Goal: Task Accomplishment & Management: Use online tool/utility

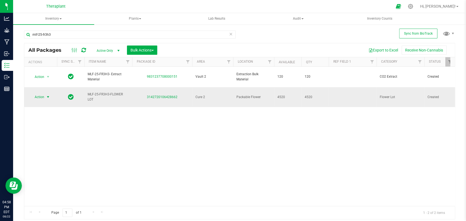
type input "mlf-25-fr3h3"
click at [45, 93] on span "select" at bounding box center [48, 97] width 7 height 8
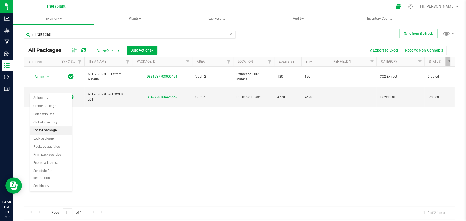
click at [48, 131] on li "Locate package" at bounding box center [51, 131] width 42 height 8
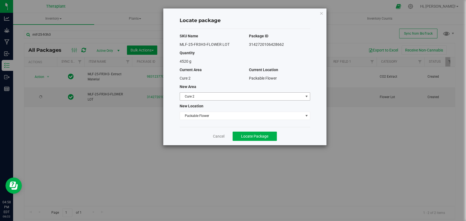
click at [189, 98] on span "Cure 2" at bounding box center [241, 97] width 123 height 8
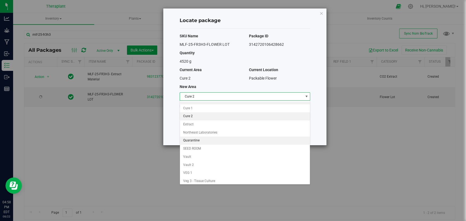
scroll to position [47, 0]
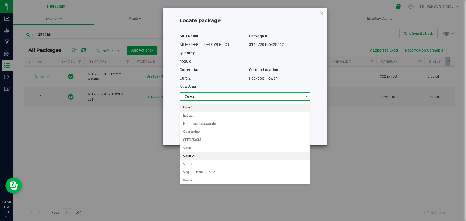
click at [192, 157] on li "Vault 2" at bounding box center [245, 157] width 130 height 8
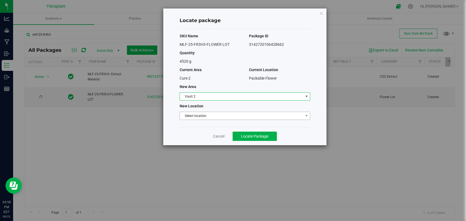
click at [198, 119] on span "Select location" at bounding box center [241, 116] width 123 height 8
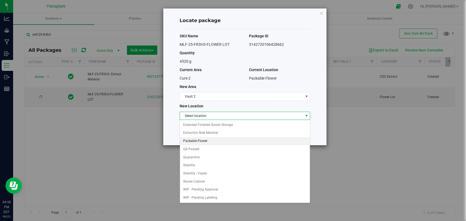
click at [198, 140] on li "Packable Flower" at bounding box center [245, 141] width 130 height 8
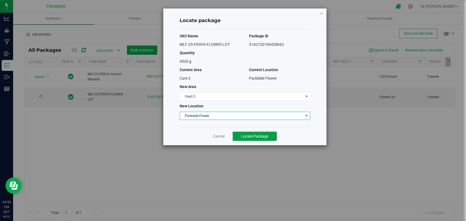
click at [244, 137] on span "Locate Package" at bounding box center [254, 136] width 27 height 4
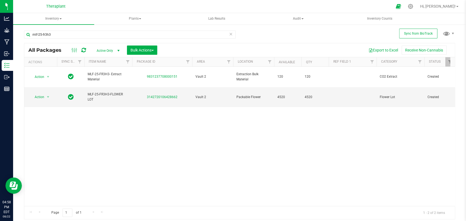
click at [151, 39] on div "mlf-25-fr3h3" at bounding box center [130, 37] width 212 height 13
click at [151, 37] on input "mlf-25-fr3h3" at bounding box center [130, 35] width 212 height 8
type input "m"
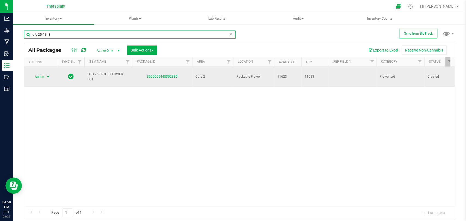
type input "gfc-25-fr3h3"
click at [37, 74] on span "Action" at bounding box center [37, 77] width 15 height 8
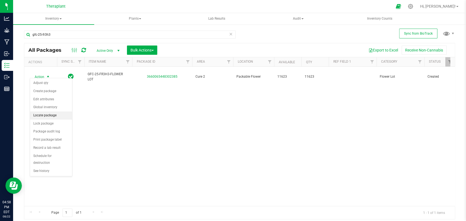
click at [46, 115] on li "Locate package" at bounding box center [51, 116] width 42 height 8
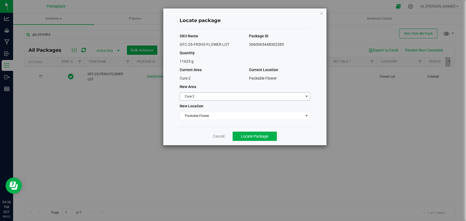
click at [222, 97] on span "Cure 2" at bounding box center [241, 97] width 123 height 8
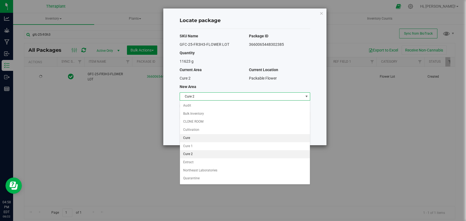
scroll to position [47, 0]
click at [197, 156] on li "Vault 2" at bounding box center [245, 157] width 130 height 8
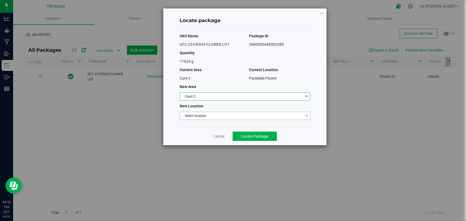
click at [199, 120] on span "Select location" at bounding box center [245, 116] width 131 height 8
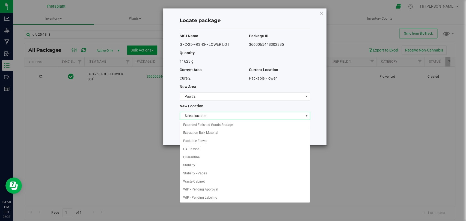
click at [200, 116] on span "Select location" at bounding box center [241, 116] width 123 height 8
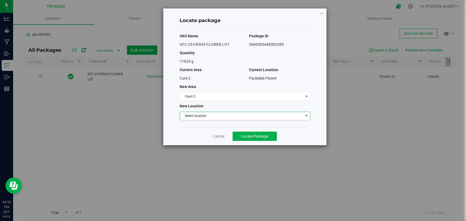
click at [200, 116] on span "Select location" at bounding box center [241, 116] width 123 height 8
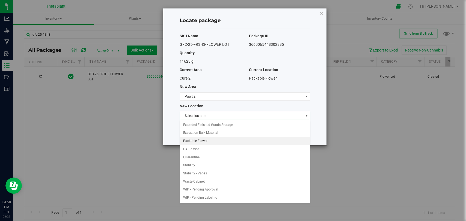
click at [194, 140] on li "Packable Flower" at bounding box center [245, 141] width 130 height 8
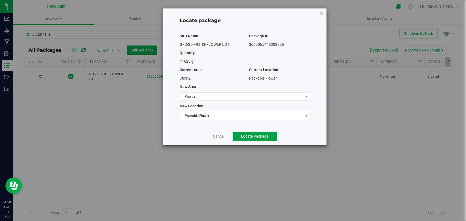
click at [247, 133] on button "Locate Package" at bounding box center [255, 136] width 44 height 9
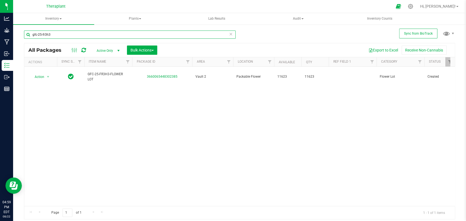
click at [212, 31] on input "gfc-25-fr3h3" at bounding box center [130, 35] width 212 height 8
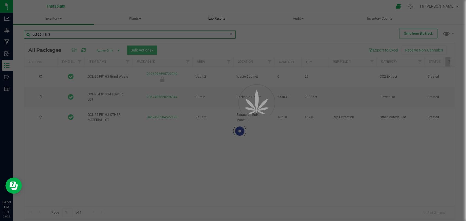
type input "gcl-25-fr1h3"
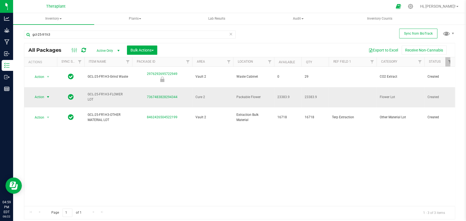
click at [44, 93] on span "Action" at bounding box center [37, 97] width 15 height 8
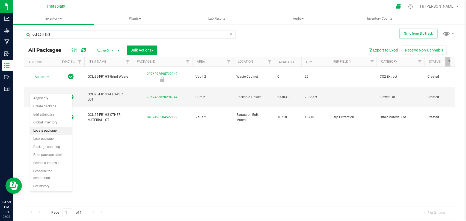
click at [48, 132] on li "Locate package" at bounding box center [51, 131] width 42 height 8
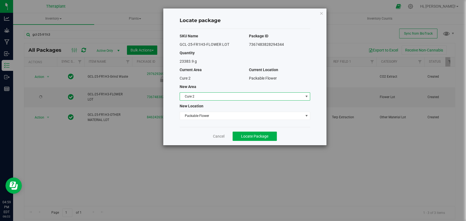
click at [203, 95] on span "Cure 2" at bounding box center [241, 97] width 123 height 8
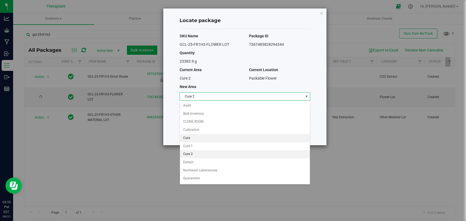
scroll to position [47, 0]
click at [192, 157] on li "Vault 2" at bounding box center [245, 157] width 130 height 8
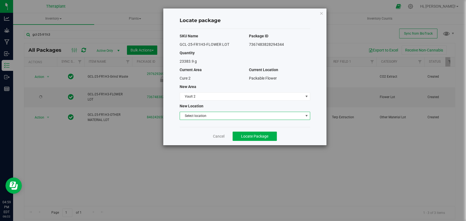
click at [196, 116] on span "Select location" at bounding box center [241, 116] width 123 height 8
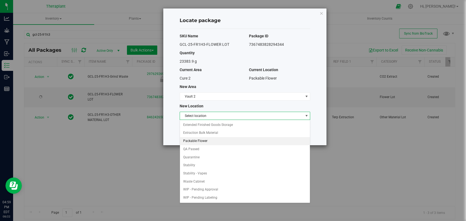
click at [197, 140] on li "Packable Flower" at bounding box center [245, 141] width 130 height 8
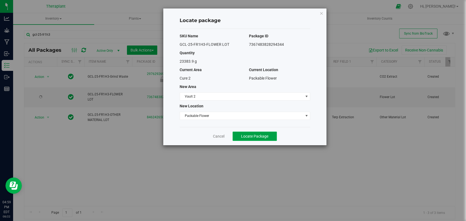
click at [251, 139] on button "Locate Package" at bounding box center [255, 136] width 44 height 9
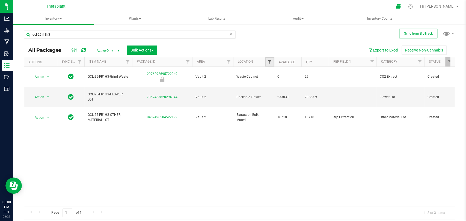
click at [270, 60] on span "Filter" at bounding box center [269, 62] width 4 height 4
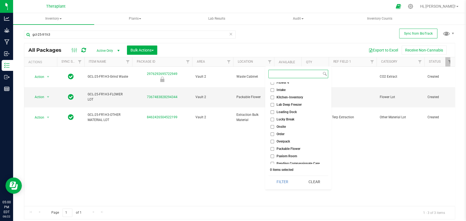
scroll to position [121, 0]
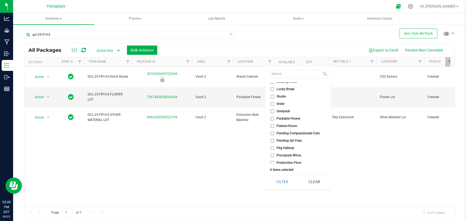
click at [286, 118] on span "Packable Flower" at bounding box center [289, 118] width 24 height 3
click at [274, 118] on input "Packable Flower" at bounding box center [273, 119] width 4 height 4
checkbox input "true"
click at [282, 183] on button "Filter" at bounding box center [282, 182] width 28 height 12
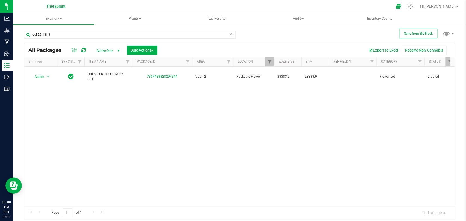
click at [232, 33] on icon at bounding box center [231, 34] width 4 height 7
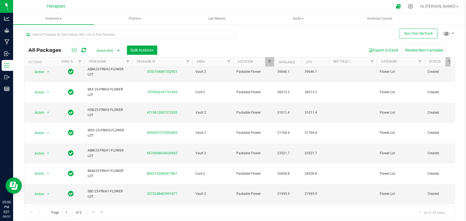
scroll to position [150, 0]
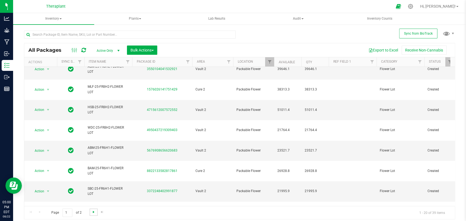
click at [91, 212] on span "Go to the next page" at bounding box center [93, 212] width 4 height 4
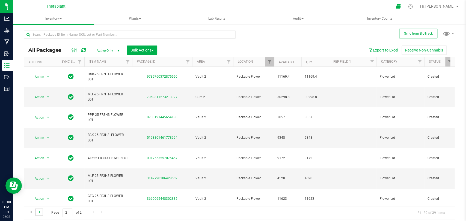
click at [39, 212] on span "Go to the previous page" at bounding box center [39, 212] width 4 height 4
